Goal: Task Accomplishment & Management: Manage account settings

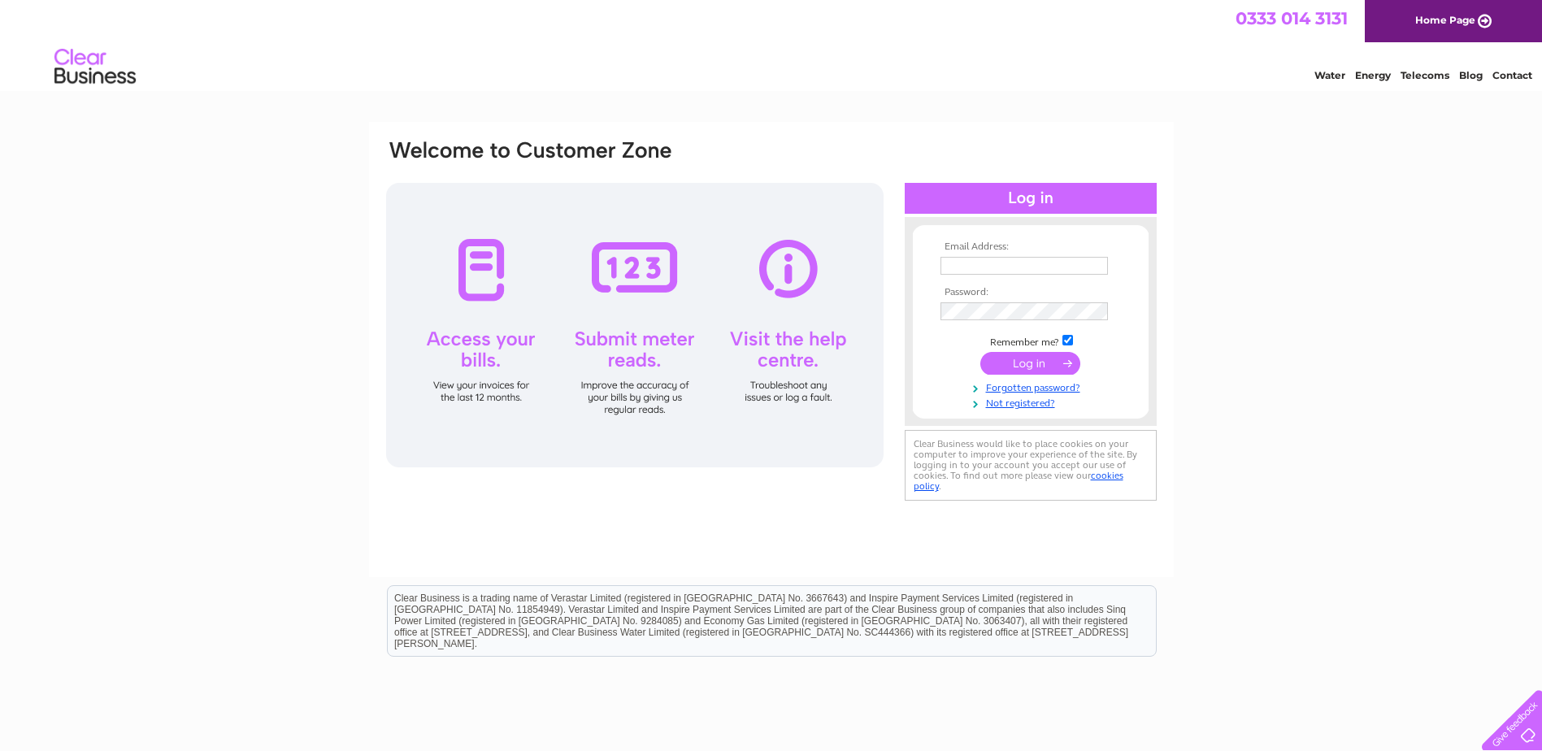
type input "[PERSON_NAME][EMAIL_ADDRESS][PERSON_NAME][DOMAIN_NAME]"
click at [1034, 358] on input "submit" at bounding box center [1030, 363] width 100 height 23
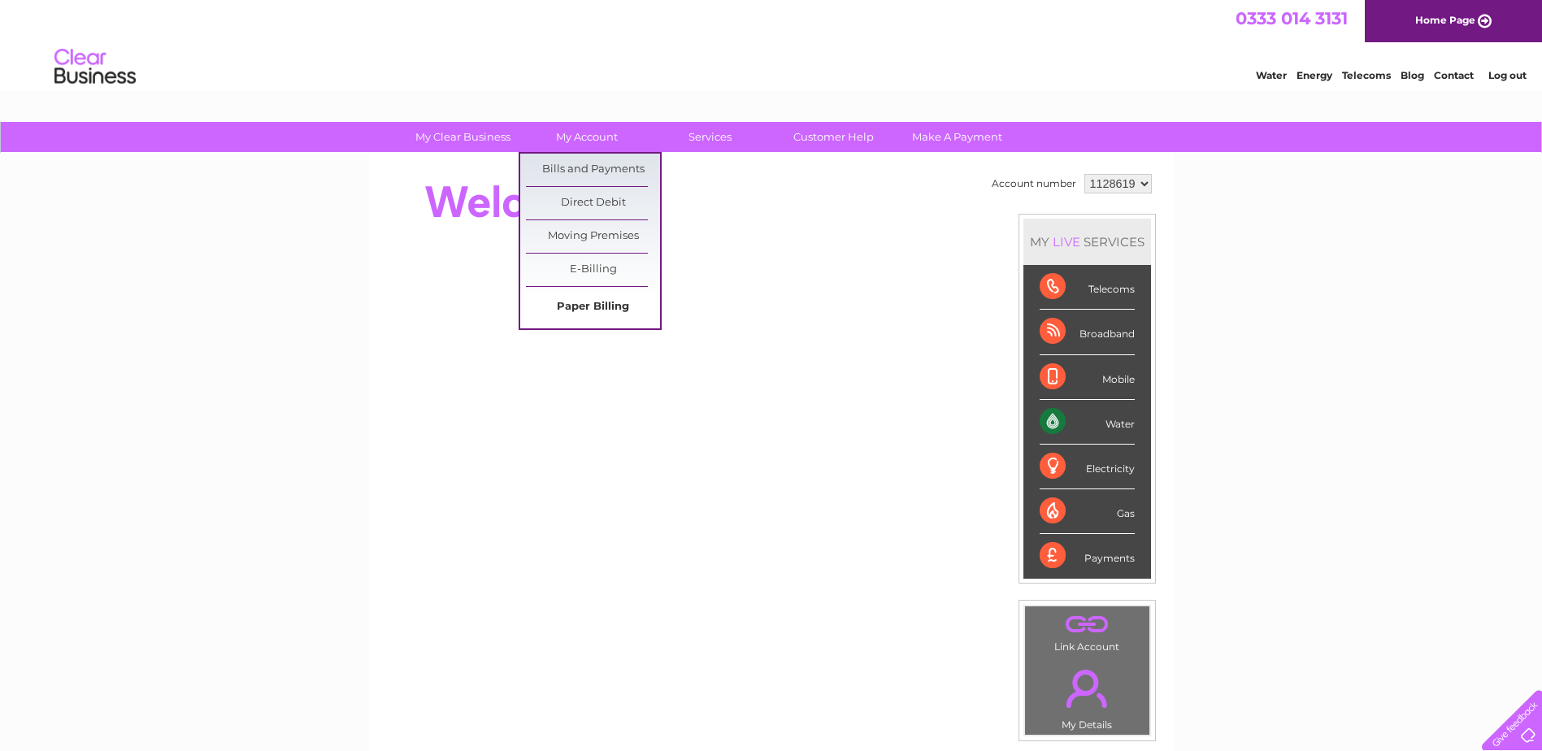
click at [616, 309] on link "Paper Billing" at bounding box center [593, 307] width 134 height 33
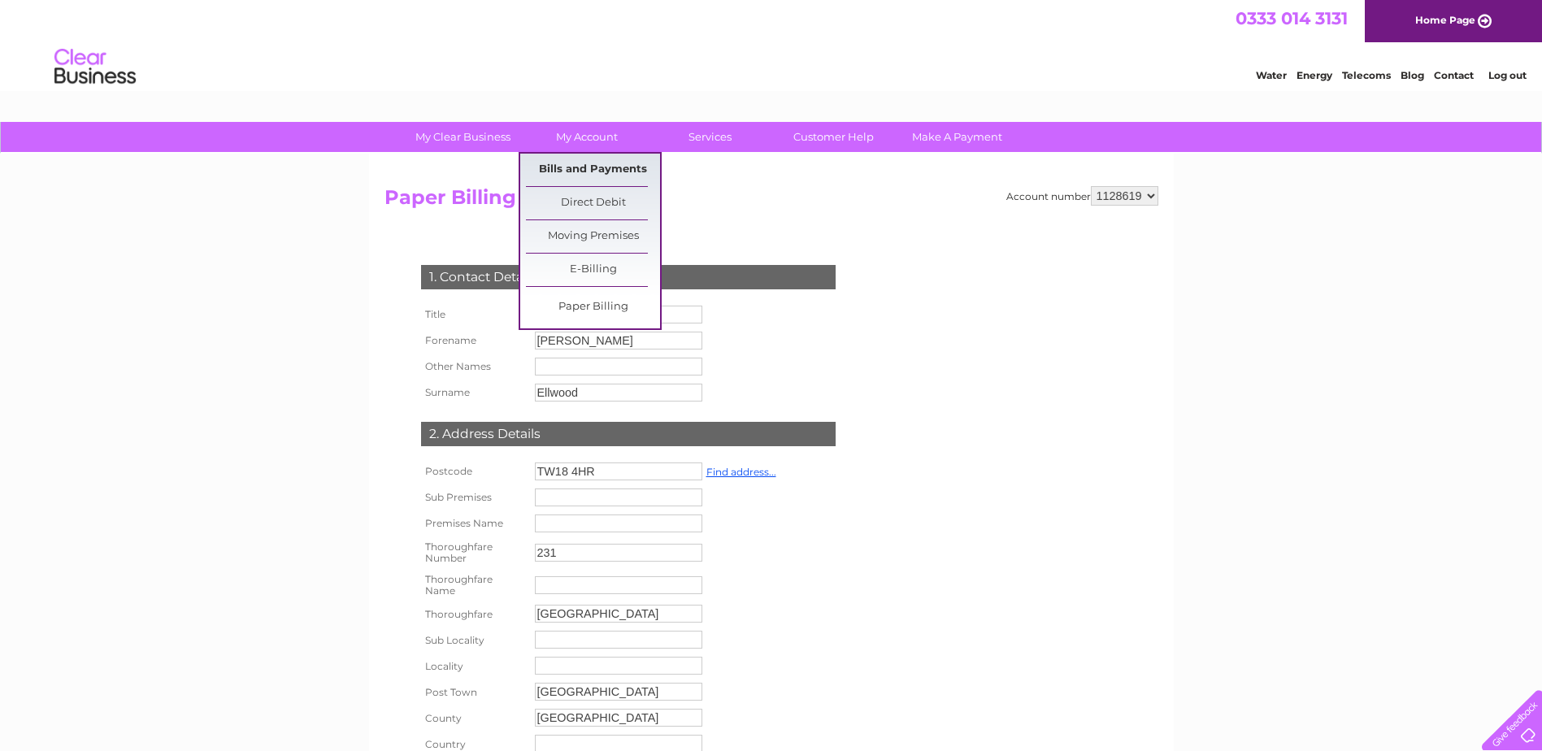
click at [608, 168] on link "Bills and Payments" at bounding box center [593, 170] width 134 height 33
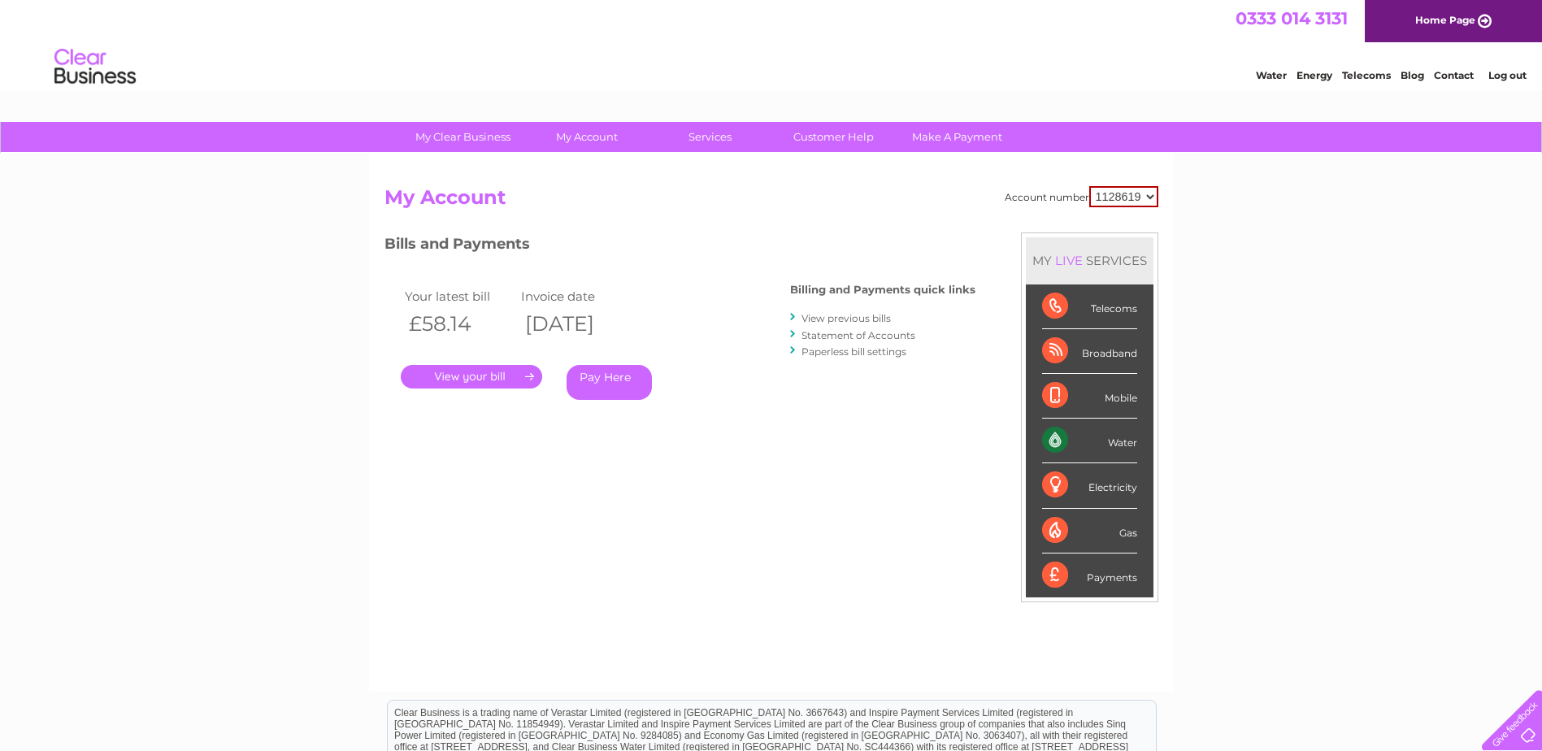
click at [862, 318] on link "View previous bills" at bounding box center [845, 318] width 89 height 12
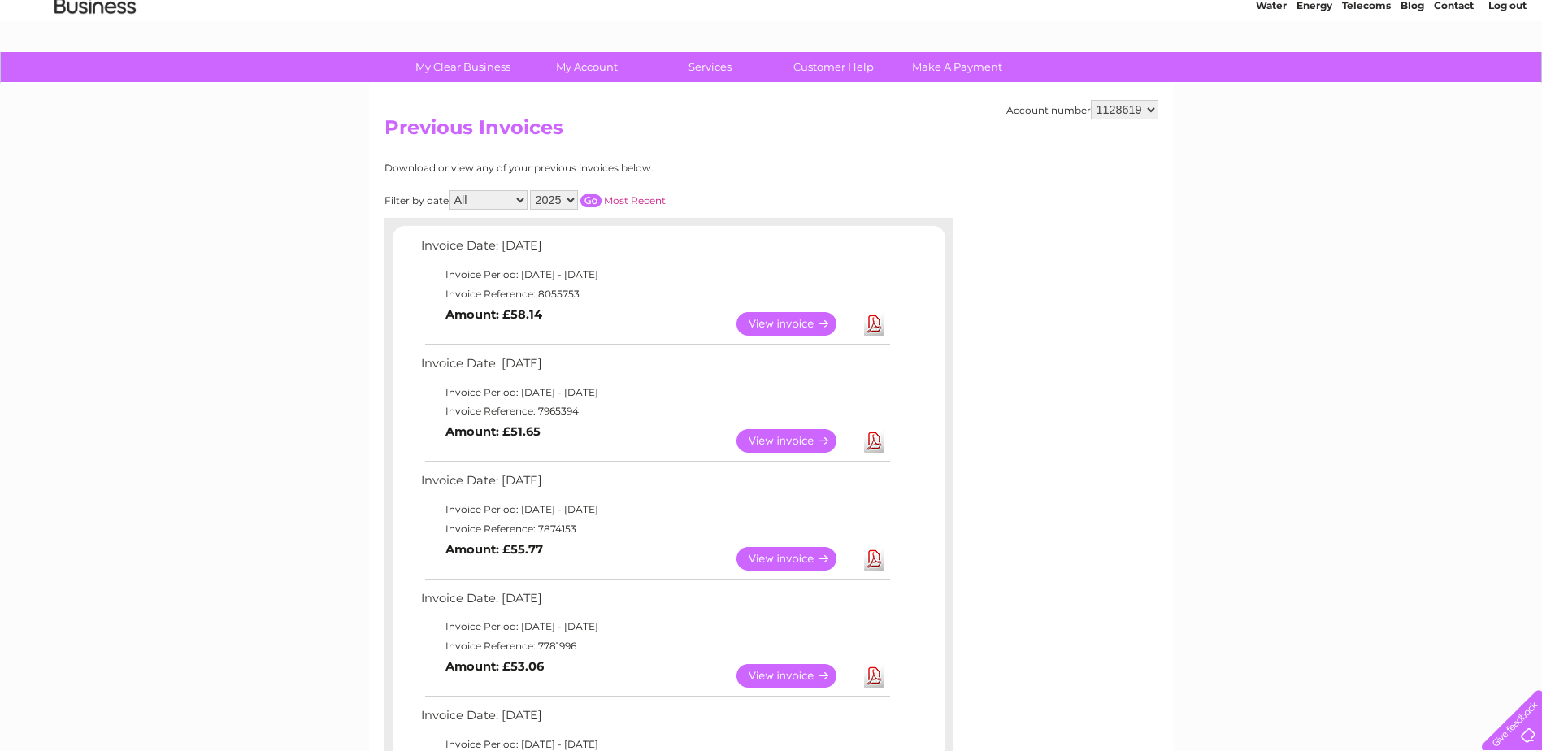
scroll to position [81, 0]
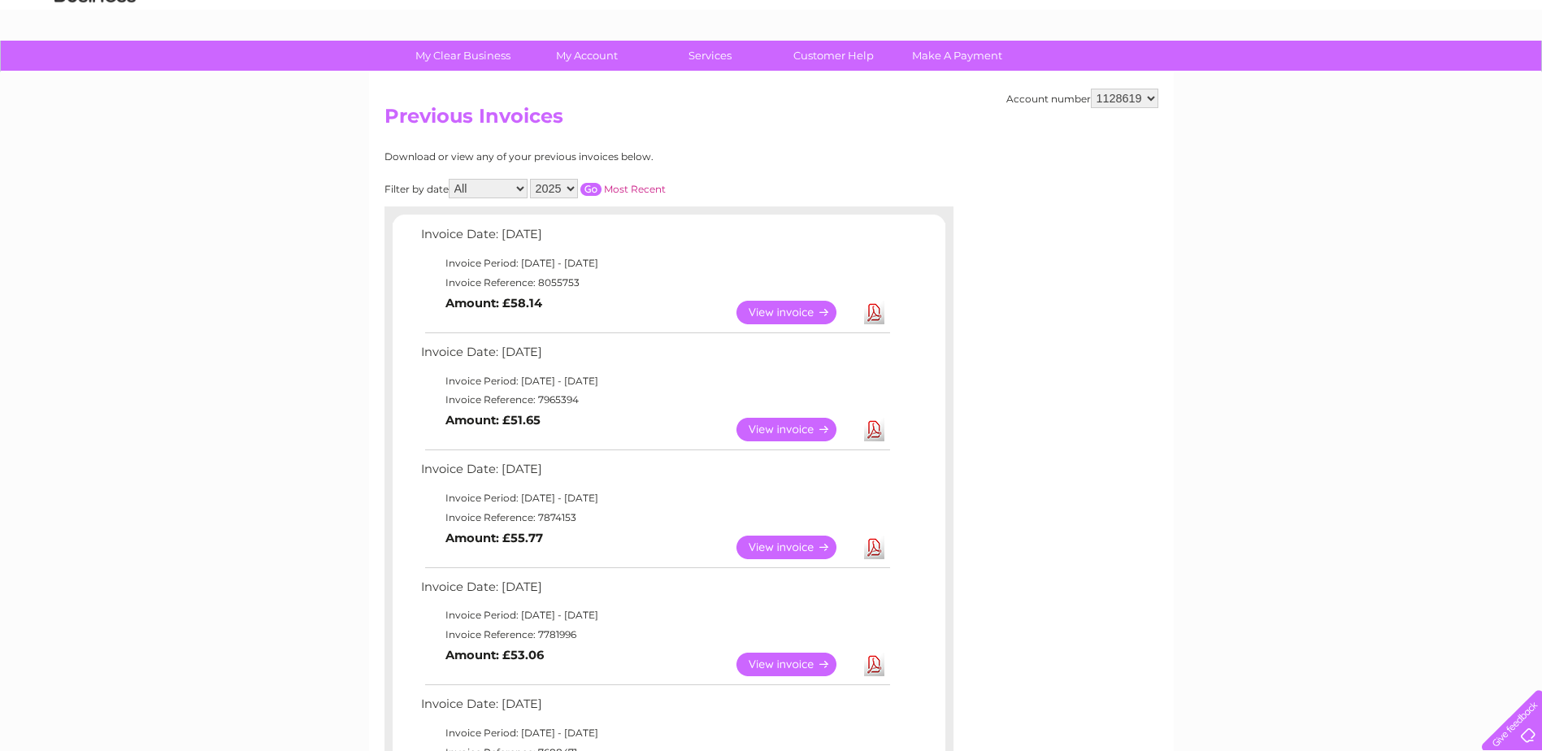
click at [802, 432] on link "View" at bounding box center [795, 430] width 119 height 24
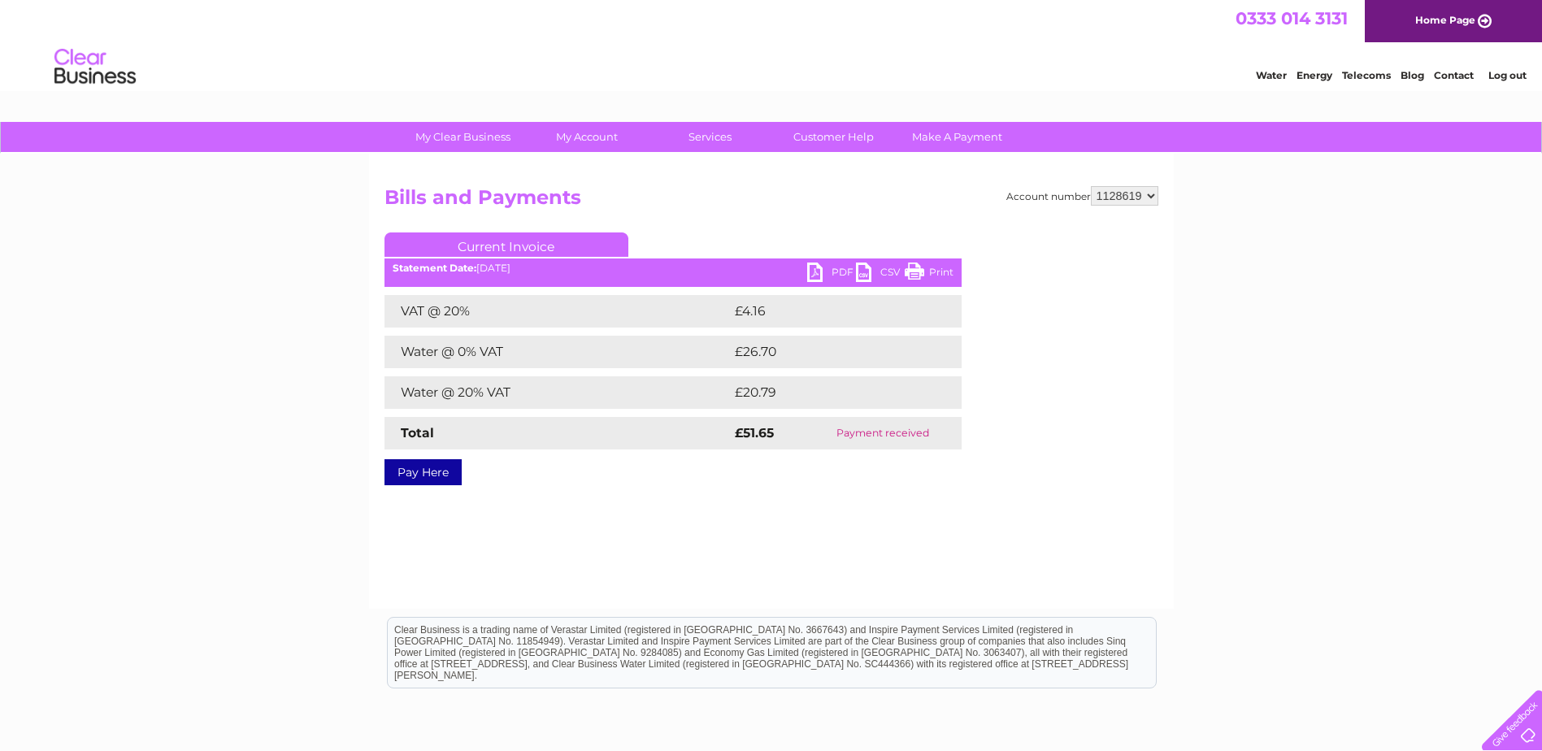
click at [840, 273] on link "PDF" at bounding box center [831, 275] width 49 height 24
click at [818, 274] on link "PDF" at bounding box center [831, 275] width 49 height 24
